Goal: Information Seeking & Learning: Learn about a topic

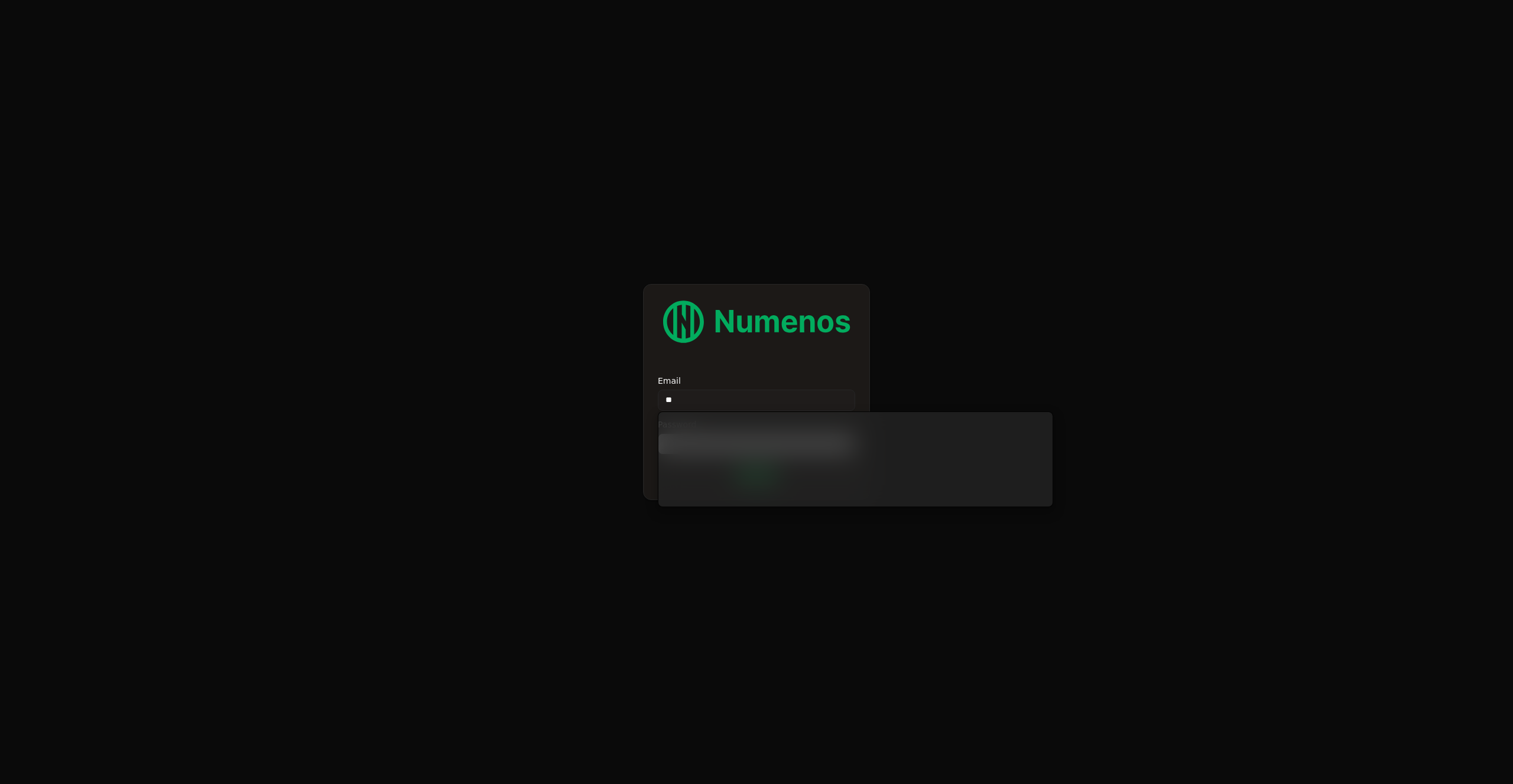
type input "*"
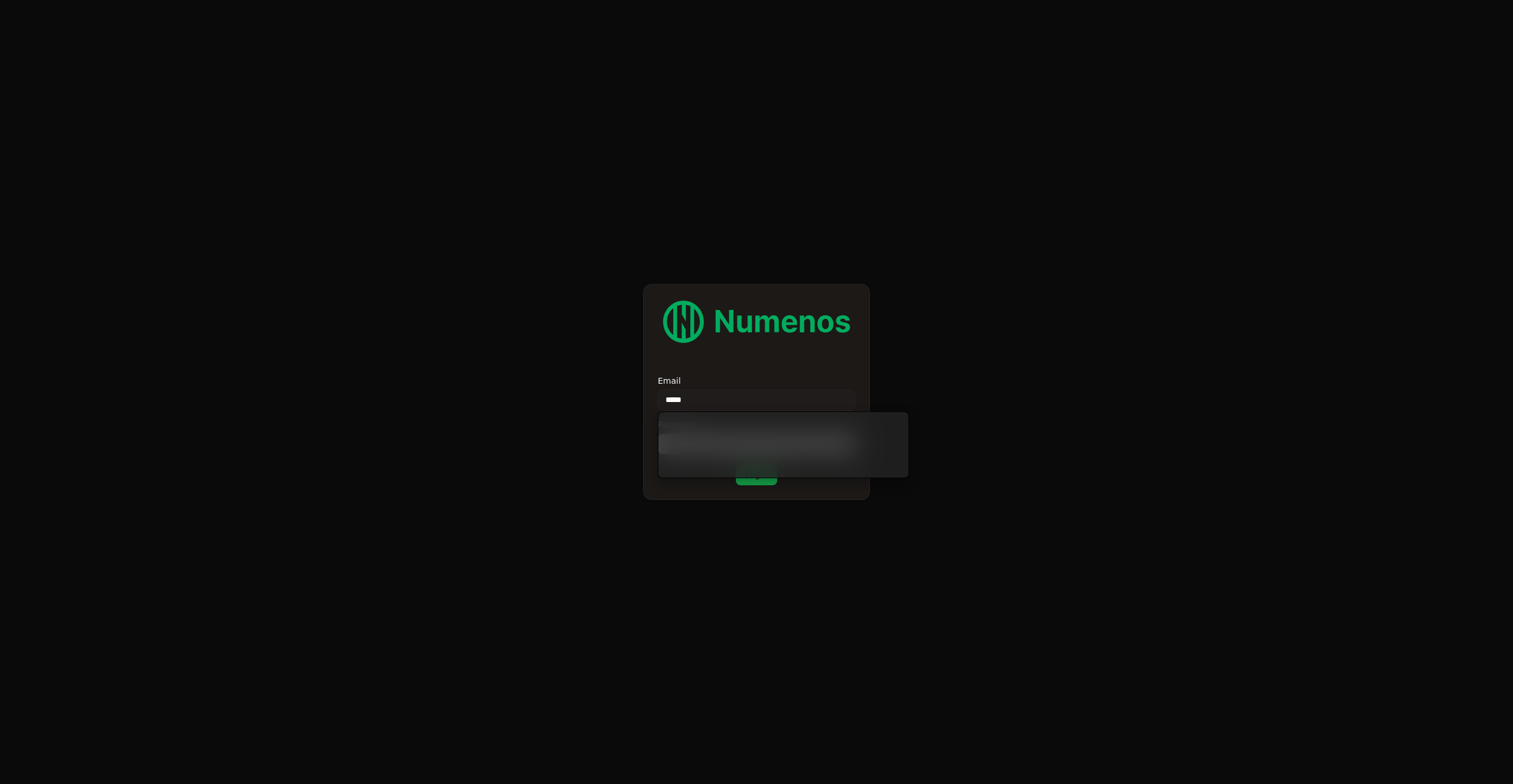
type input "*****"
type input "**********"
click at [754, 465] on button "Login" at bounding box center [756, 475] width 41 height 21
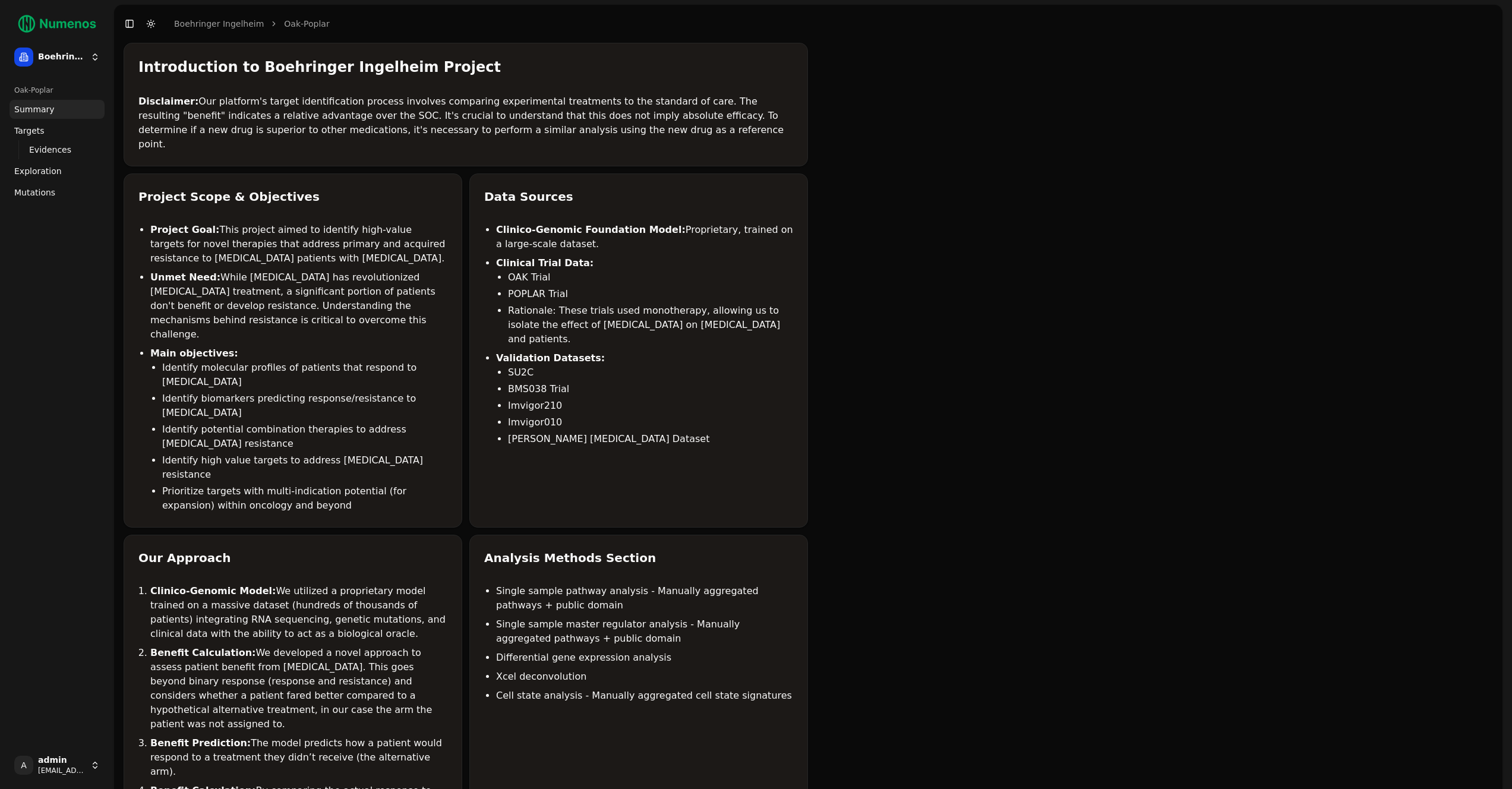
click at [31, 197] on span "Mutations" at bounding box center [35, 192] width 41 height 12
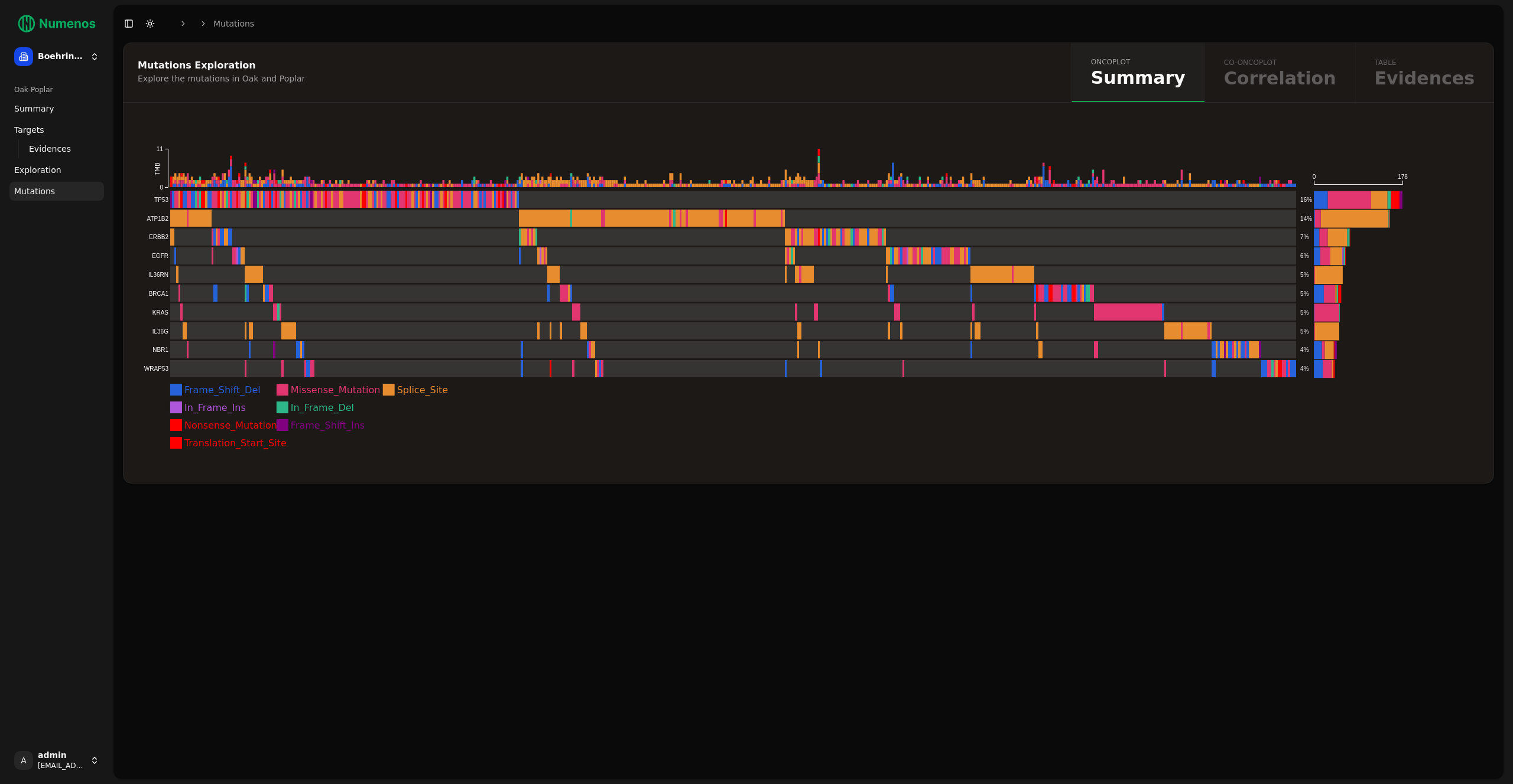
click at [1328, 142] on icon "Frame_Shift_Del Missense_Mutation Splice_Site In_Frame_Ins In_Frame_Del Nonsens…" at bounding box center [775, 291] width 1274 height 320
click at [1329, 155] on icon "Frame_Shift_Del Missense_Mutation Splice_Site In_Frame_Ins In_Frame_Del Nonsens…" at bounding box center [775, 291] width 1274 height 320
click at [1253, 448] on icon "Frame_Shift_Del Missense_Mutation Splice_Site In_Frame_Ins In_Frame_Del Nonsens…" at bounding box center [775, 291] width 1274 height 320
click at [1171, 137] on icon "Frame_Shift_Del Missense_Mutation Splice_Site In_Frame_Ins In_Frame_Del Nonsens…" at bounding box center [775, 291] width 1274 height 320
click at [1206, 133] on icon "Frame_Shift_Del Missense_Mutation Splice_Site In_Frame_Ins In_Frame_Del Nonsens…" at bounding box center [775, 291] width 1274 height 320
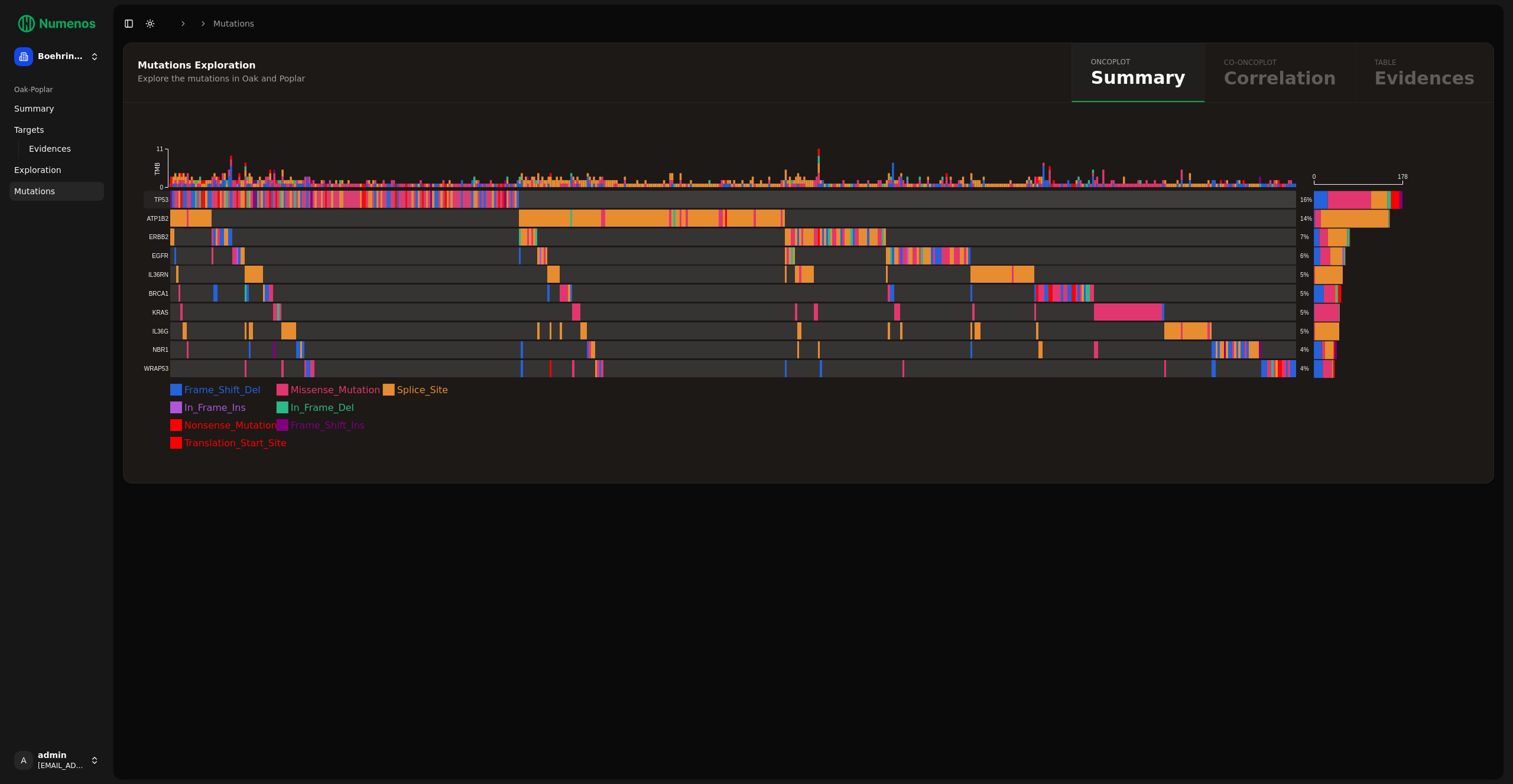
click at [222, 200] on rect at bounding box center [720, 199] width 1153 height 18
